Goal: Task Accomplishment & Management: Manage account settings

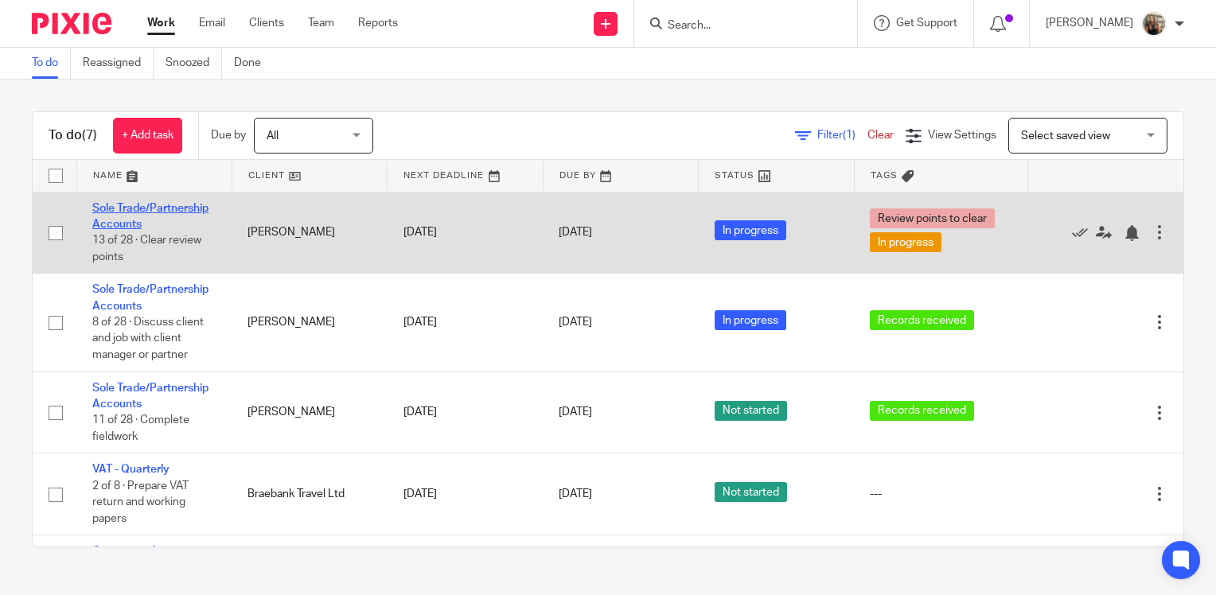
click at [193, 210] on link "Sole Trade/Partnership Accounts" at bounding box center [150, 216] width 116 height 27
click at [302, 232] on td "[PERSON_NAME]" at bounding box center [309, 233] width 155 height 82
click at [207, 203] on link "Sole Trade/Partnership Accounts" at bounding box center [150, 216] width 116 height 27
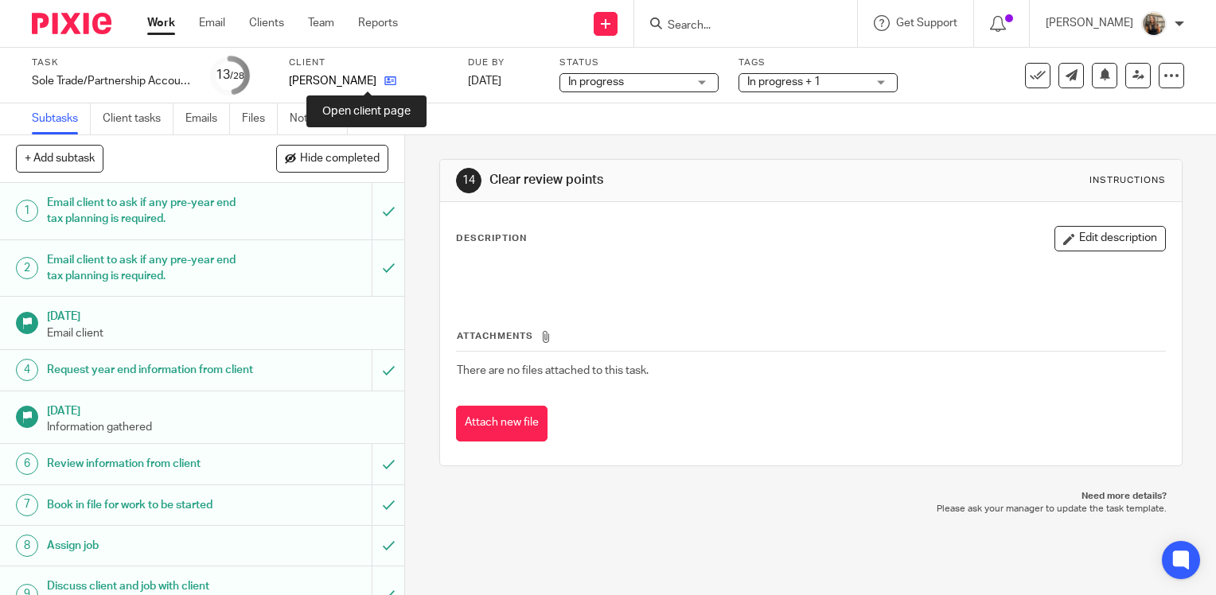
click at [384, 85] on icon at bounding box center [390, 81] width 12 height 12
click at [376, 79] on div "[PERSON_NAME]" at bounding box center [368, 81] width 159 height 16
click at [384, 79] on icon at bounding box center [390, 81] width 12 height 12
click at [158, 21] on link "Work" at bounding box center [161, 23] width 28 height 16
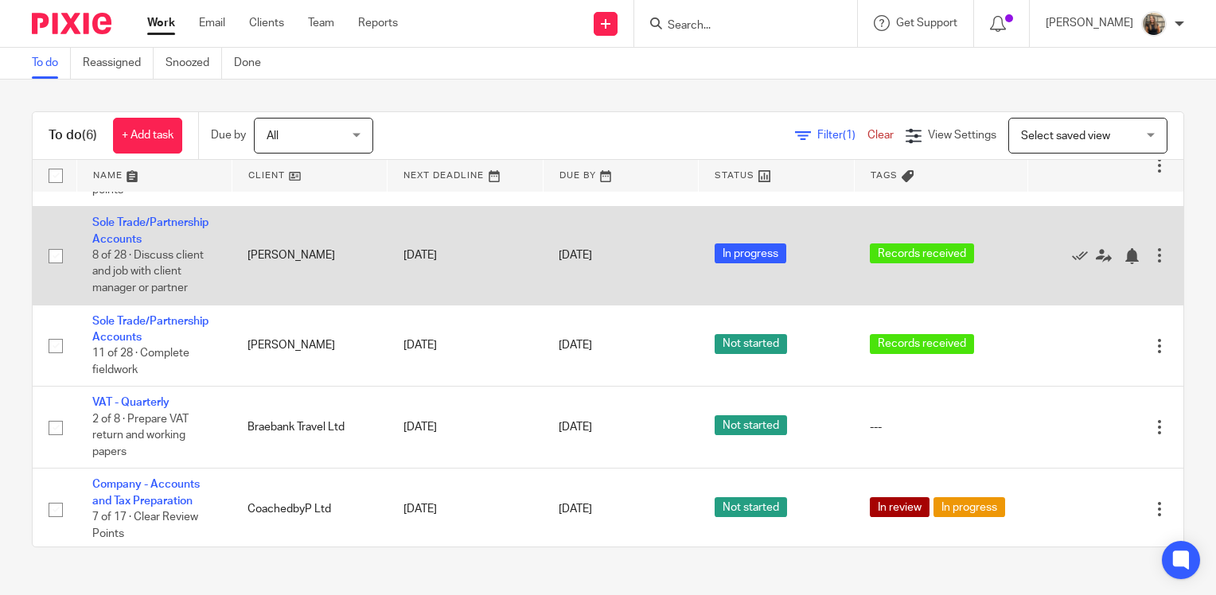
scroll to position [155, 0]
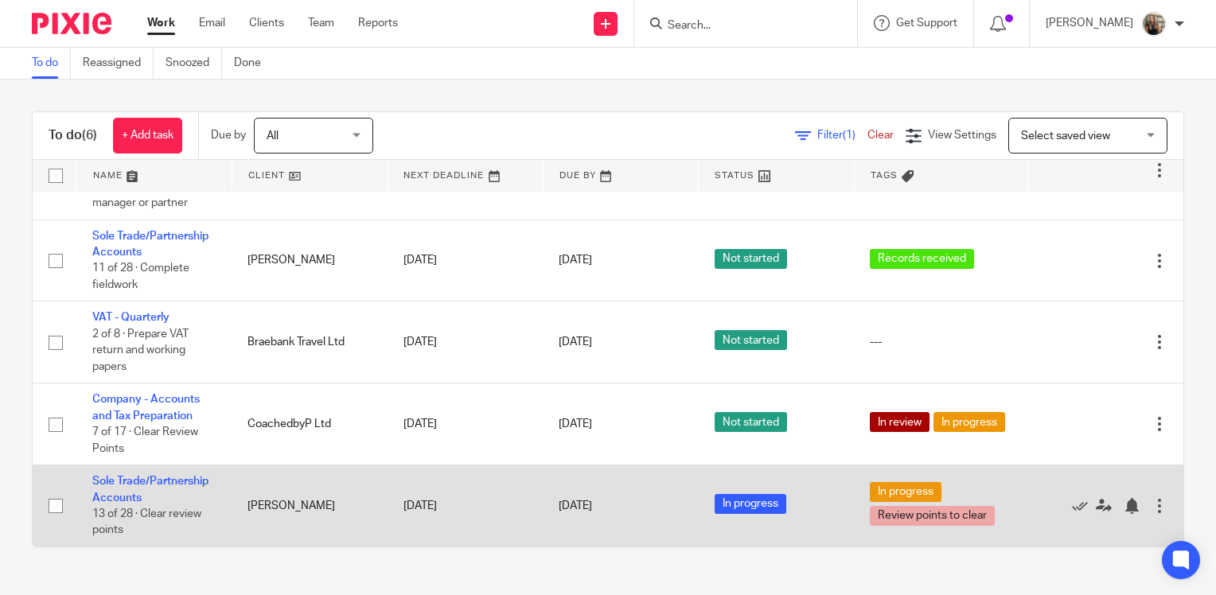
click at [287, 495] on td "[PERSON_NAME]" at bounding box center [309, 506] width 155 height 81
click at [146, 487] on td "Sole Trade/Partnership Accounts 13 of 28 · Clear review points" at bounding box center [153, 506] width 155 height 81
click at [146, 480] on link "Sole Trade/Partnership Accounts" at bounding box center [150, 489] width 116 height 27
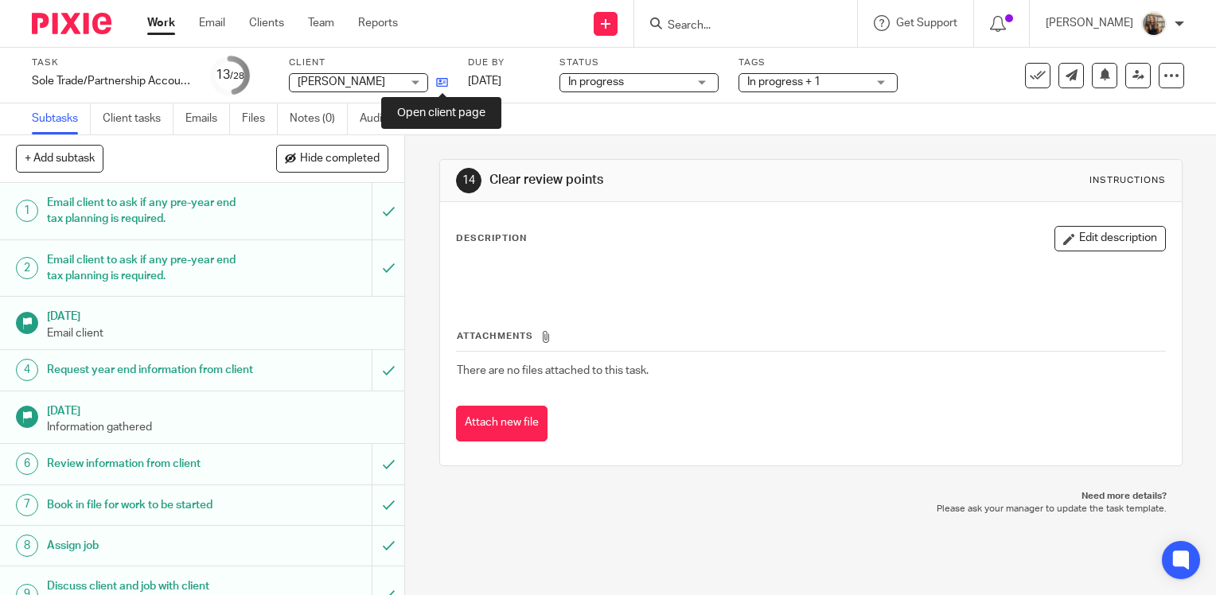
click at [441, 87] on icon at bounding box center [442, 82] width 12 height 12
click at [151, 4] on div "Work Email Clients Team Reports Work Email Clients Team Reports Settings" at bounding box center [276, 23] width 290 height 47
click at [153, 18] on link "Work" at bounding box center [161, 23] width 28 height 16
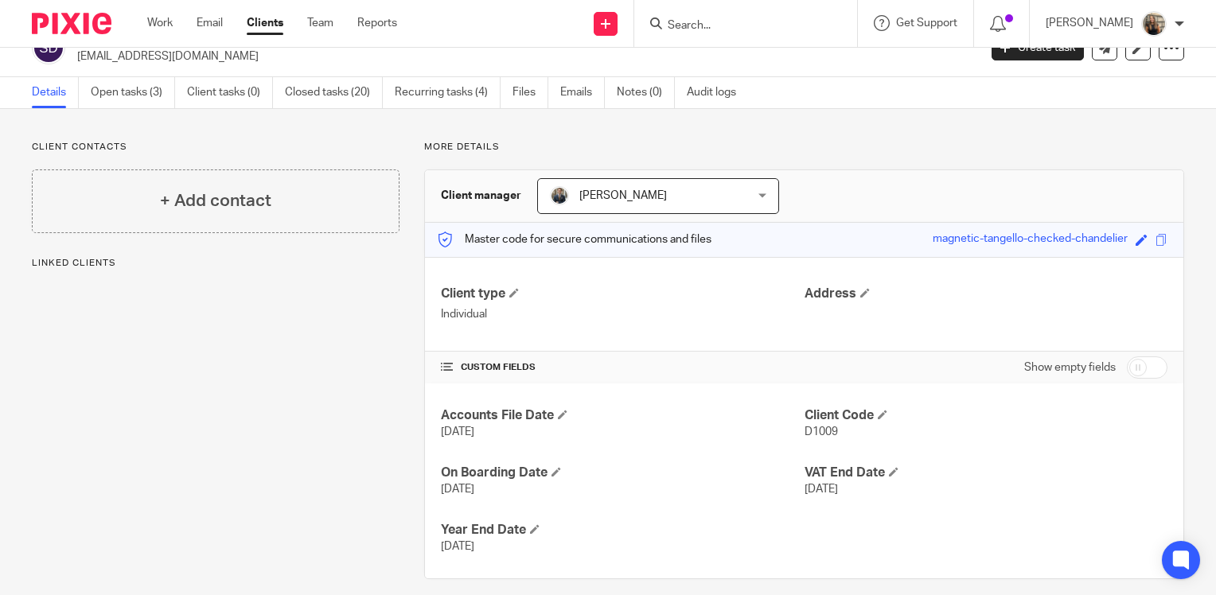
scroll to position [44, 0]
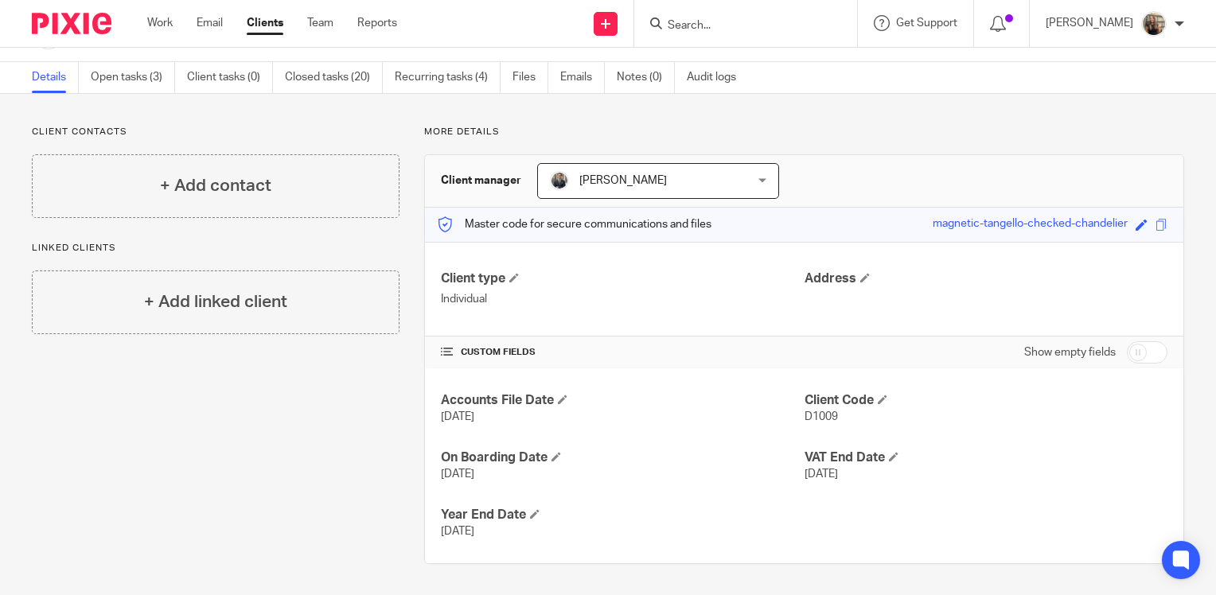
click at [142, 14] on div "Work Email Clients Team Reports Work Email Clients Team Reports Settings" at bounding box center [276, 23] width 290 height 47
click at [147, 18] on link "Work" at bounding box center [159, 23] width 25 height 16
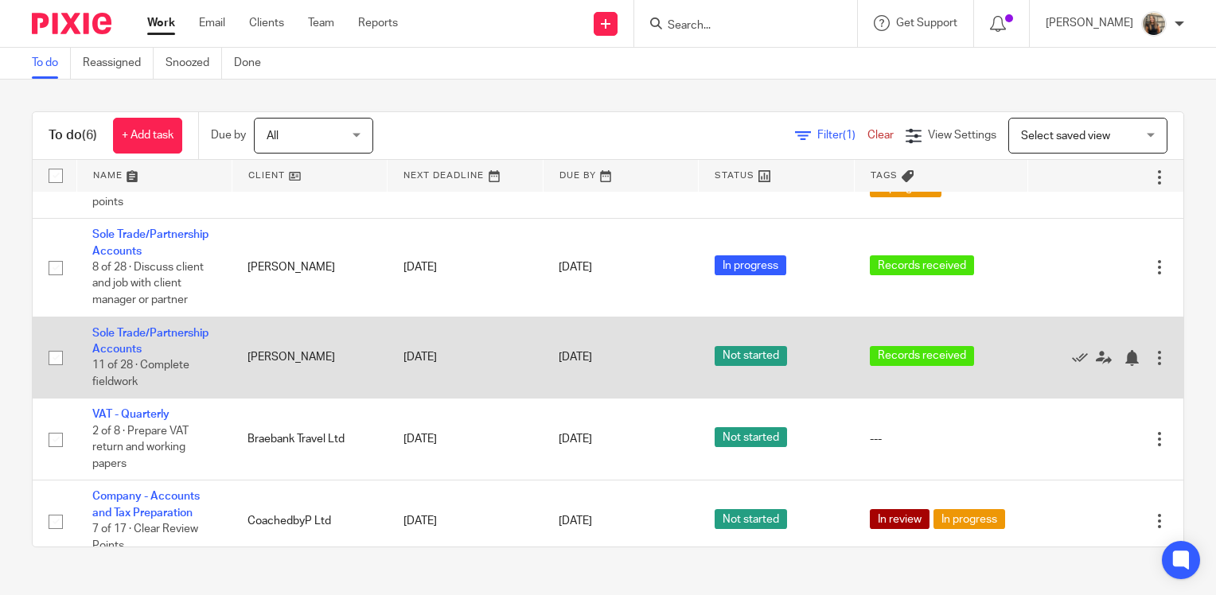
scroll to position [155, 0]
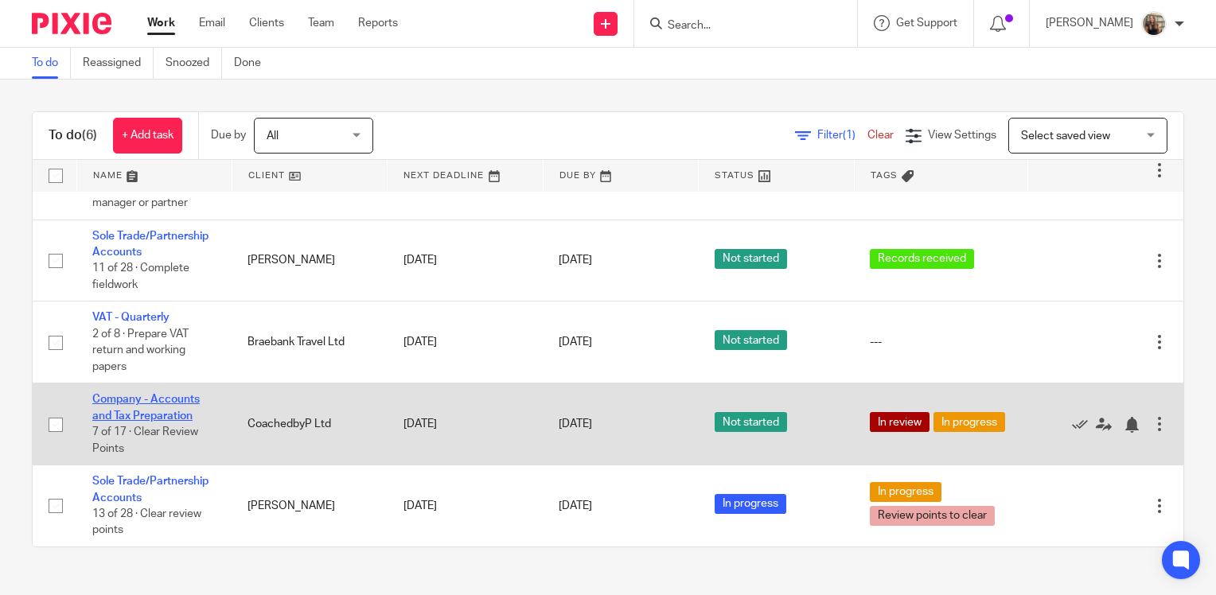
click at [159, 415] on link "Company - Accounts and Tax Preparation" at bounding box center [145, 407] width 107 height 27
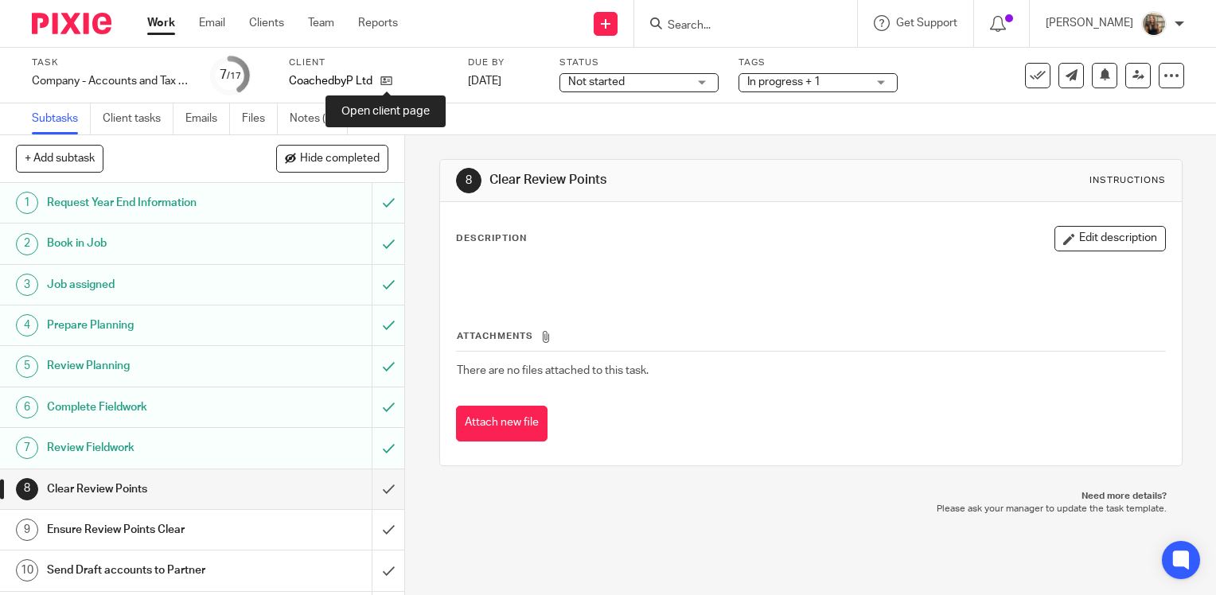
click at [396, 76] on div "CoachedbyP Ltd" at bounding box center [368, 81] width 159 height 16
click at [389, 79] on icon at bounding box center [386, 81] width 12 height 12
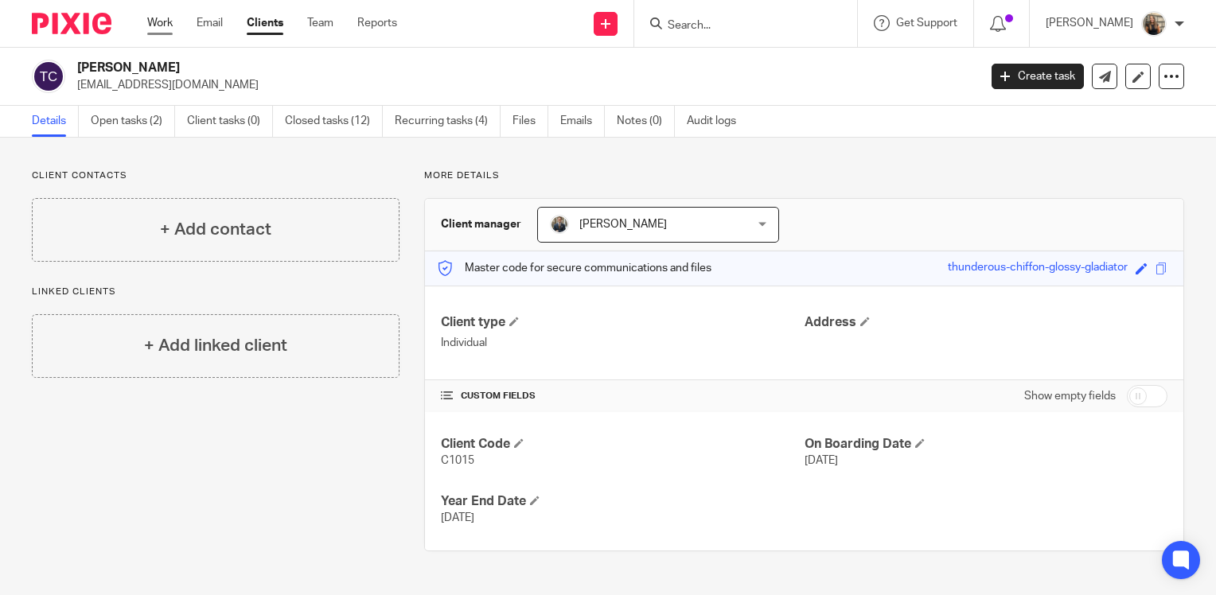
click at [169, 25] on link "Work" at bounding box center [159, 23] width 25 height 16
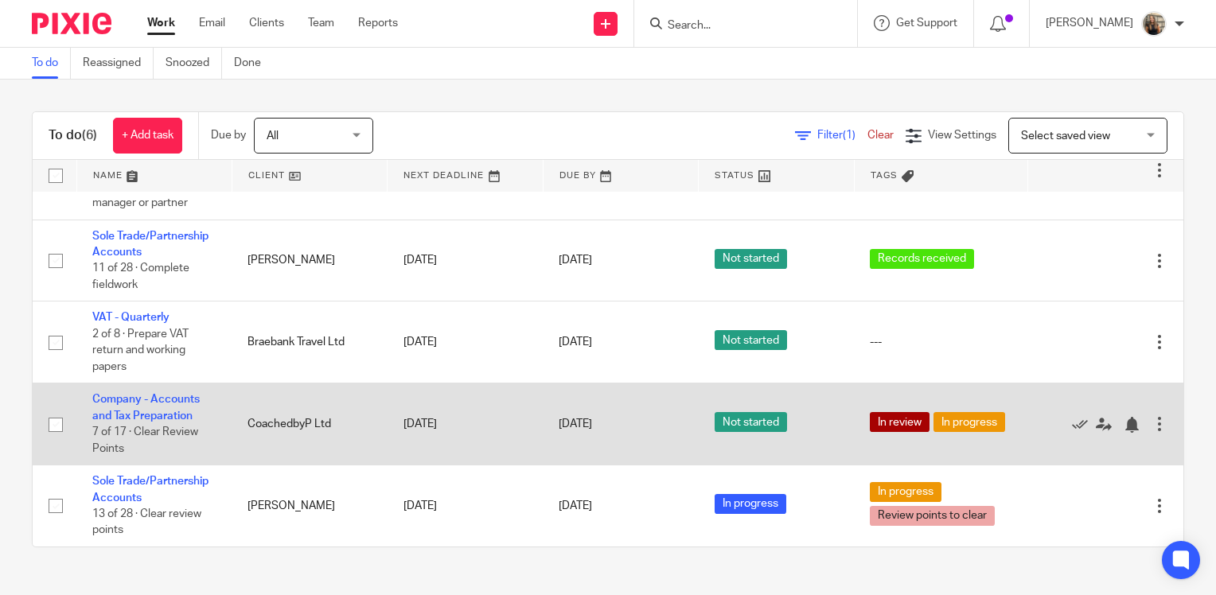
scroll to position [155, 0]
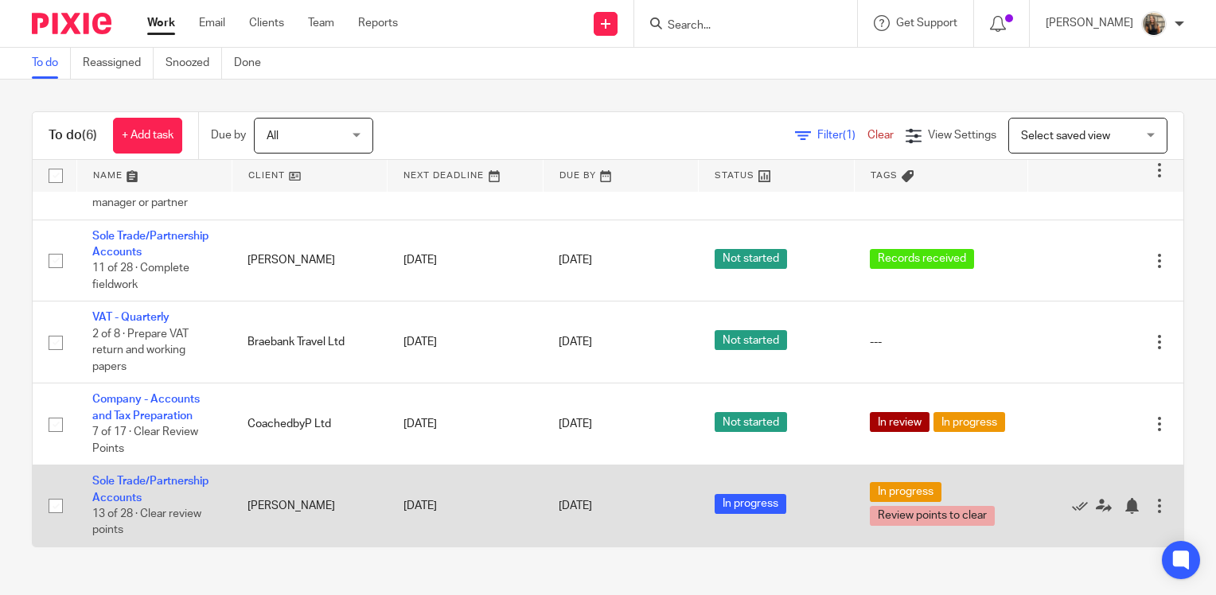
click at [279, 506] on td "[PERSON_NAME]" at bounding box center [309, 506] width 155 height 81
click at [192, 480] on link "Sole Trade/Partnership Accounts" at bounding box center [150, 489] width 116 height 27
